Goal: Use online tool/utility: Utilize a website feature to perform a specific function

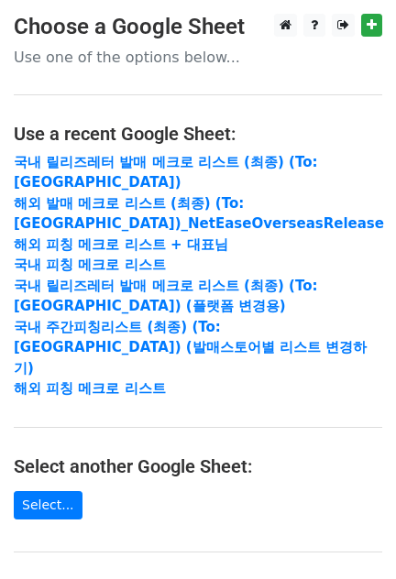
scroll to position [353, 0]
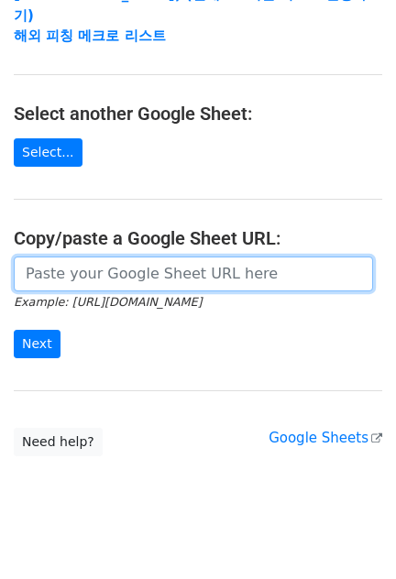
click at [86, 256] on input "url" at bounding box center [193, 273] width 359 height 35
paste input "https://docs.google.com/spreadsheets/d/13jrbWeDzfHjZsmHtyl3LoZtA1VA4pUm-BhH0aDT…"
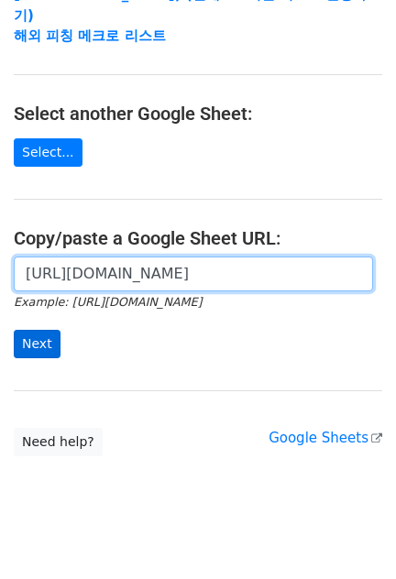
scroll to position [0, 571]
type input "https://docs.google.com/spreadsheets/d/13jrbWeDzfHjZsmHtyl3LoZtA1VA4pUm-BhH0aDT…"
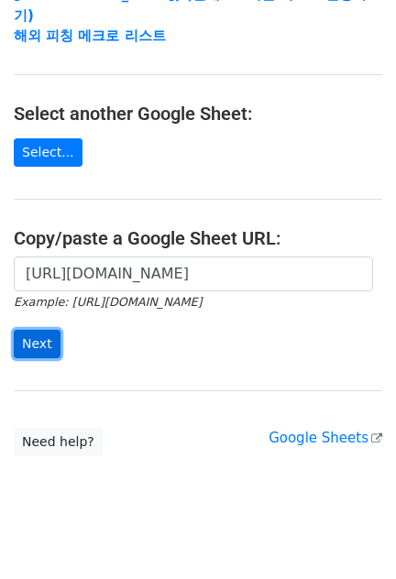
click at [33, 330] on input "Next" at bounding box center [37, 344] width 47 height 28
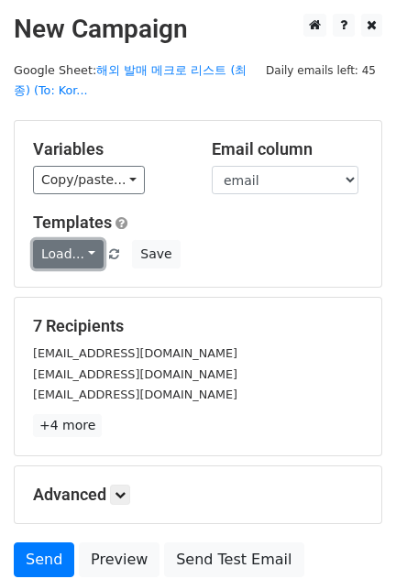
click at [55, 258] on link "Load..." at bounding box center [68, 254] width 71 height 28
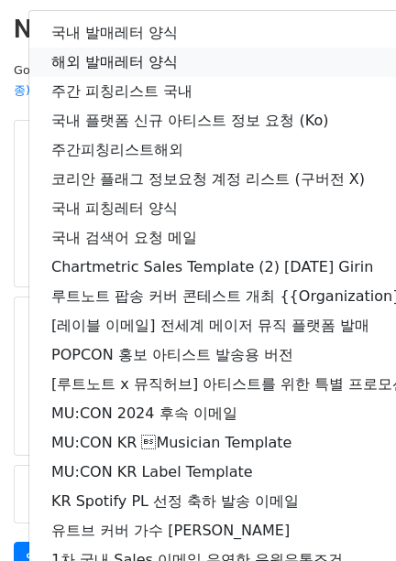
click at [121, 59] on link "해외 발매레터 양식" at bounding box center [323, 62] width 588 height 29
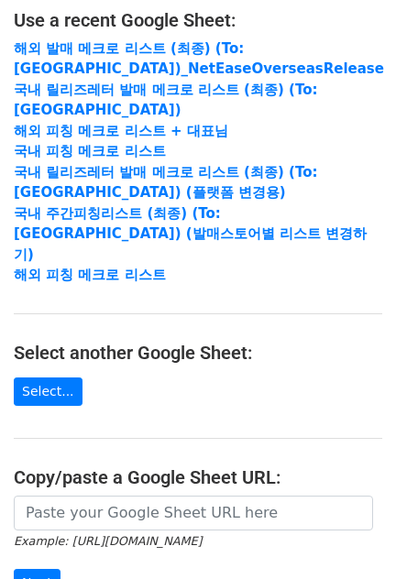
scroll to position [228, 0]
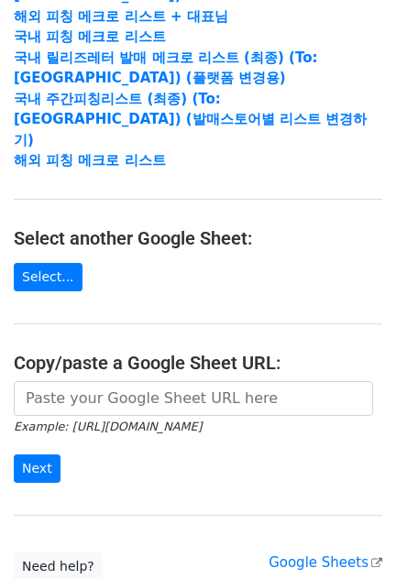
click at [127, 381] on input "url" at bounding box center [193, 398] width 359 height 35
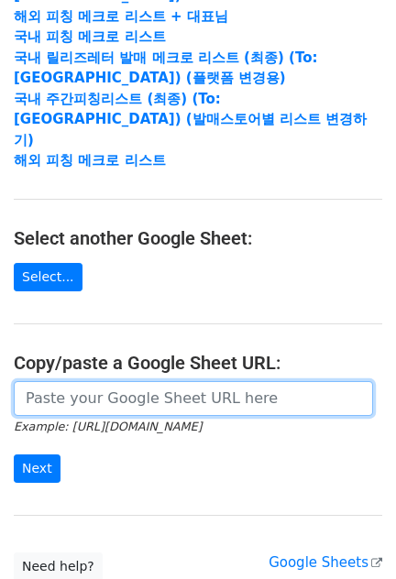
click at [84, 381] on input "url" at bounding box center [193, 398] width 359 height 35
paste input "[URL][DOMAIN_NAME]"
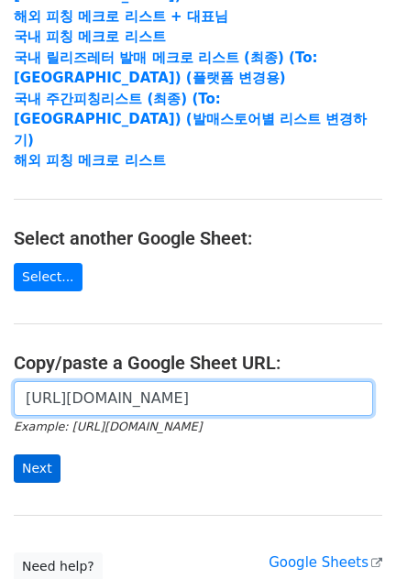
type input "[URL][DOMAIN_NAME]"
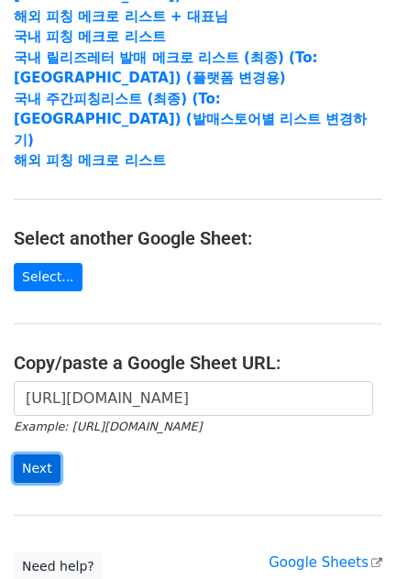
click at [34, 454] on input "Next" at bounding box center [37, 468] width 47 height 28
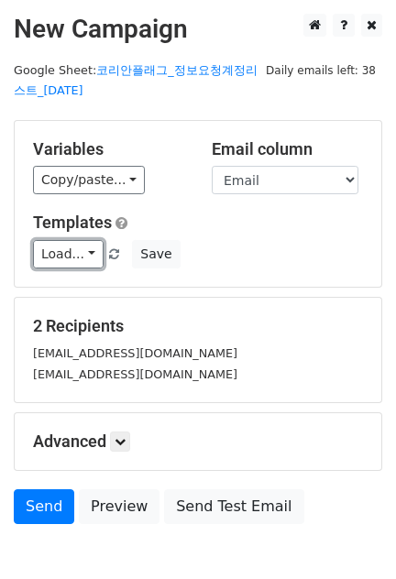
click at [60, 267] on link "Load..." at bounding box center [68, 254] width 71 height 28
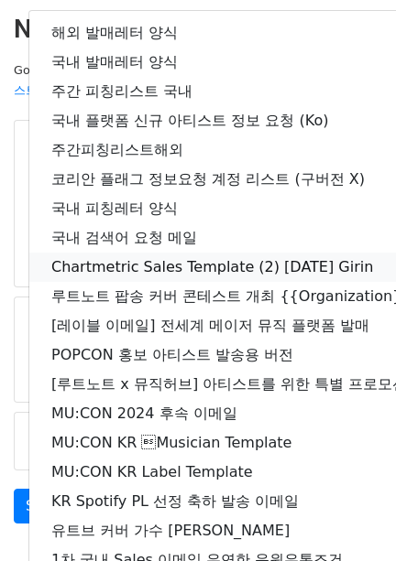
click at [60, 267] on link "Chartmetric Sales Template (2) 17.Mar.2025 Girin" at bounding box center [323, 267] width 588 height 29
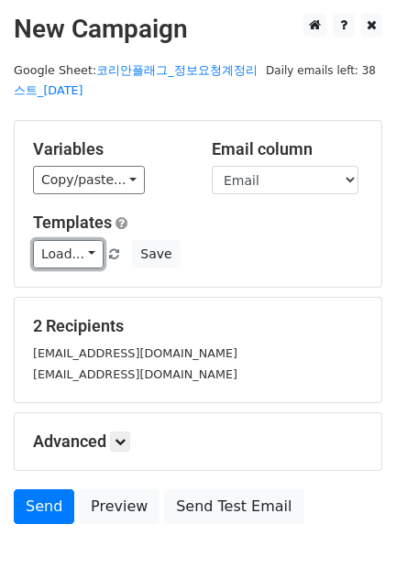
click at [60, 267] on link "Load..." at bounding box center [68, 254] width 71 height 28
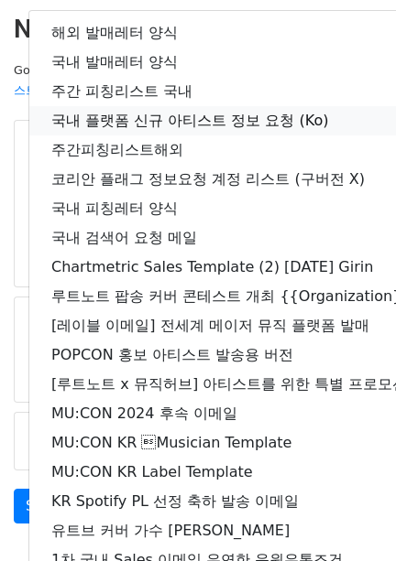
click at [121, 106] on link "국내 플랫폼 신규 아티스트 정보 요청 (Ko)" at bounding box center [323, 120] width 588 height 29
